Goal: Transaction & Acquisition: Purchase product/service

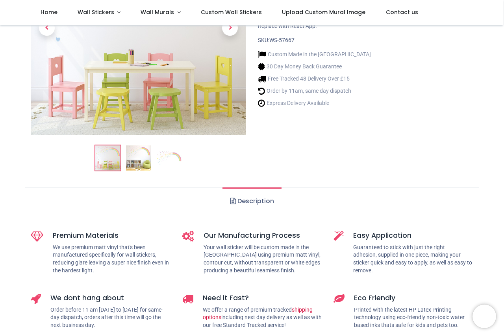
scroll to position [118, 0]
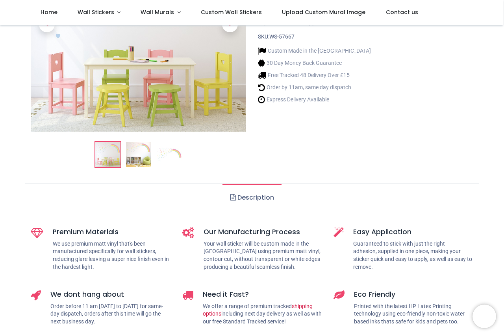
click at [141, 155] on img at bounding box center [138, 154] width 25 height 25
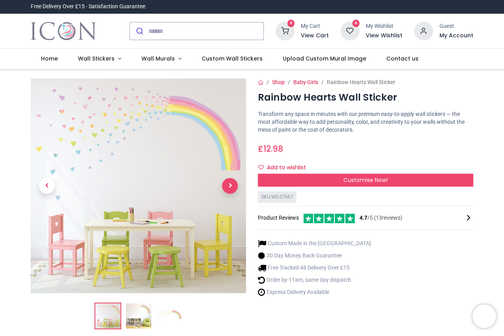
click at [234, 192] on span "Next" at bounding box center [230, 186] width 16 height 16
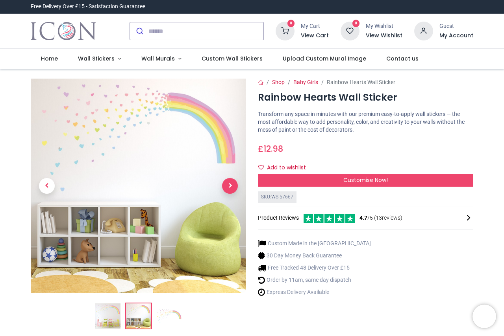
click at [228, 190] on span "Next" at bounding box center [230, 186] width 16 height 16
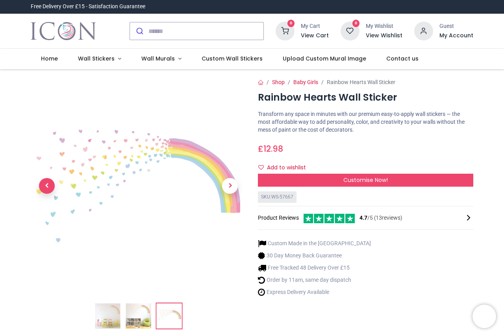
click at [45, 184] on span "Previous" at bounding box center [47, 186] width 16 height 16
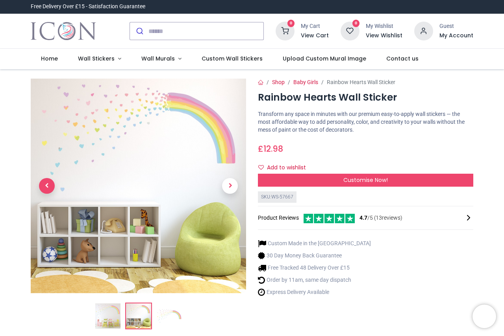
click at [45, 184] on span "Previous" at bounding box center [47, 186] width 16 height 16
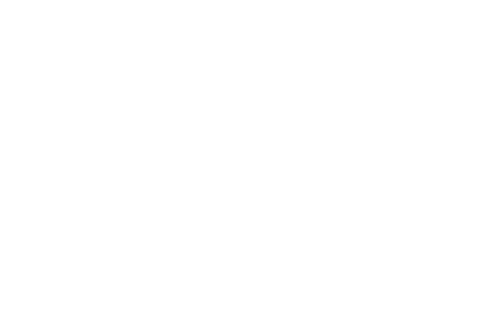
click at [494, 14] on span "X" at bounding box center [491, 17] width 7 height 10
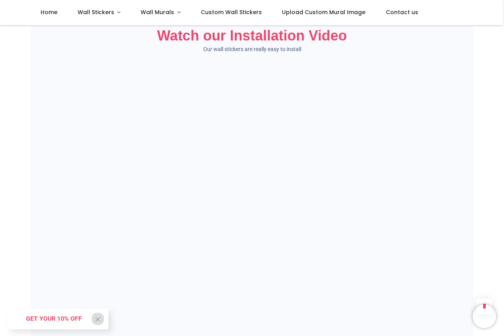
scroll to position [354, 0]
